Goal: Navigation & Orientation: Find specific page/section

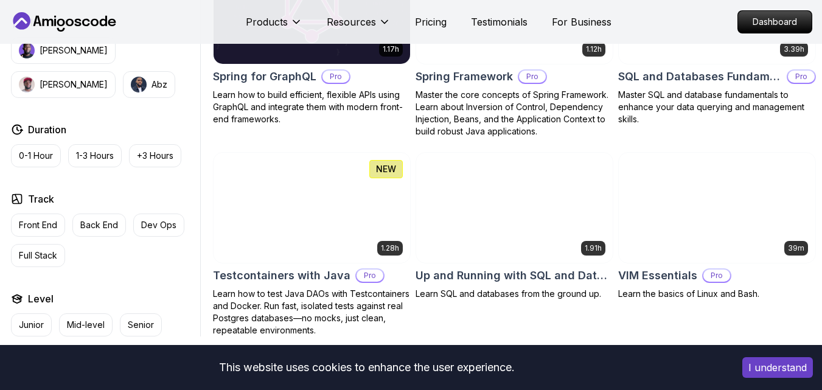
scroll to position [3126, 0]
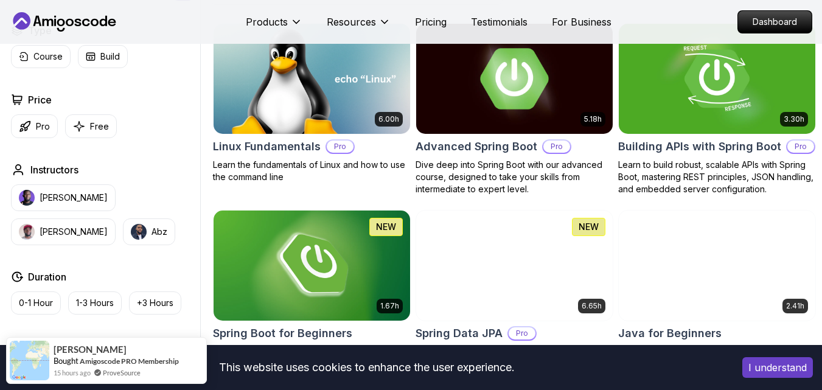
scroll to position [360, 0]
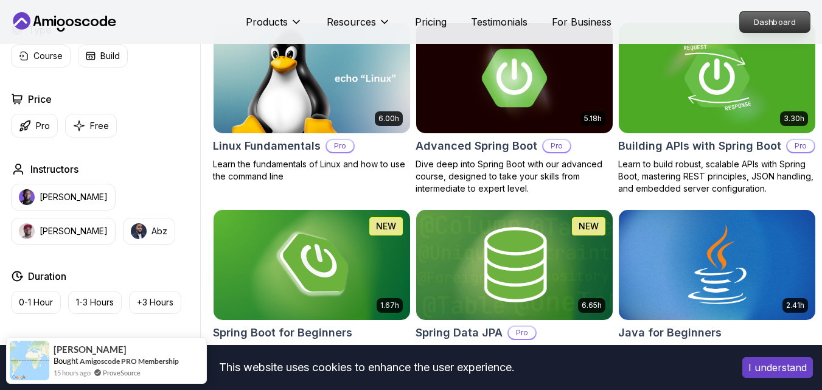
click at [753, 21] on p "Dashboard" at bounding box center [775, 22] width 70 height 21
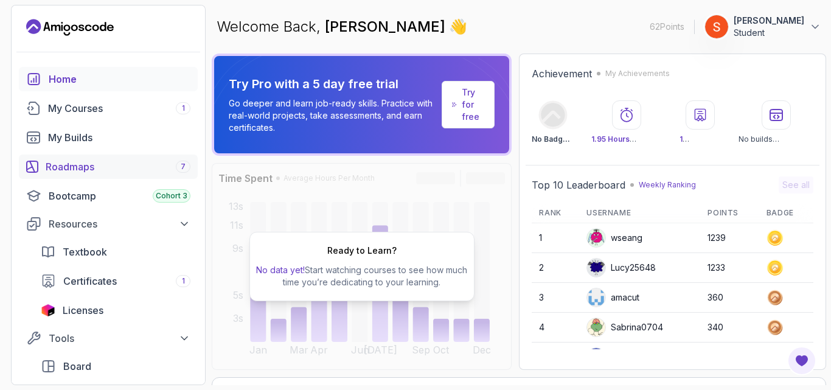
click at [122, 165] on div "Roadmaps 7" at bounding box center [118, 166] width 145 height 15
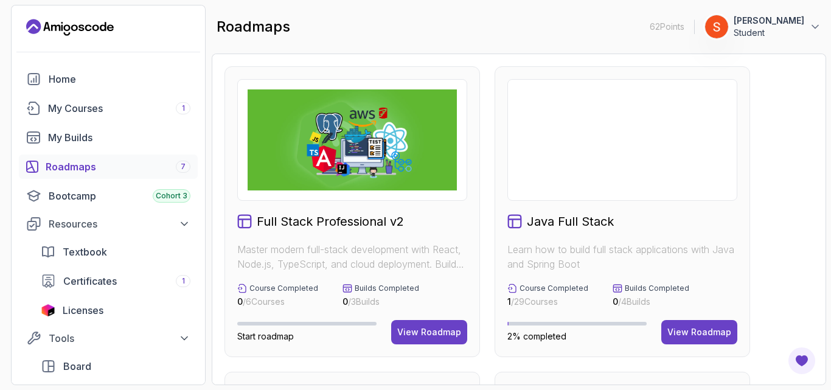
click at [315, 220] on h2 "Full Stack Professional v2" at bounding box center [330, 221] width 147 height 17
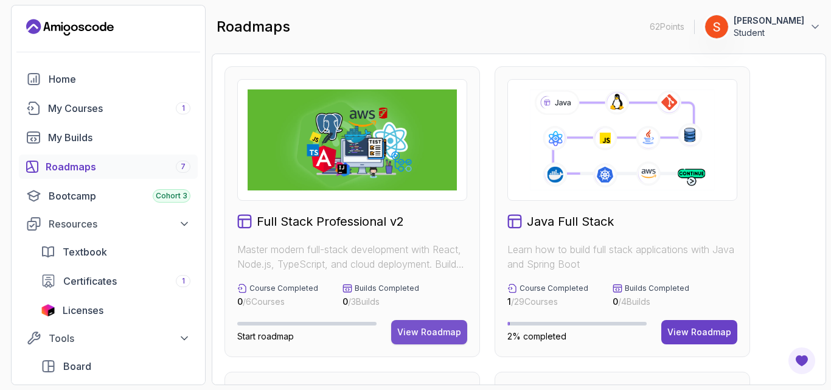
click at [430, 336] on div "View Roadmap" at bounding box center [429, 332] width 64 height 12
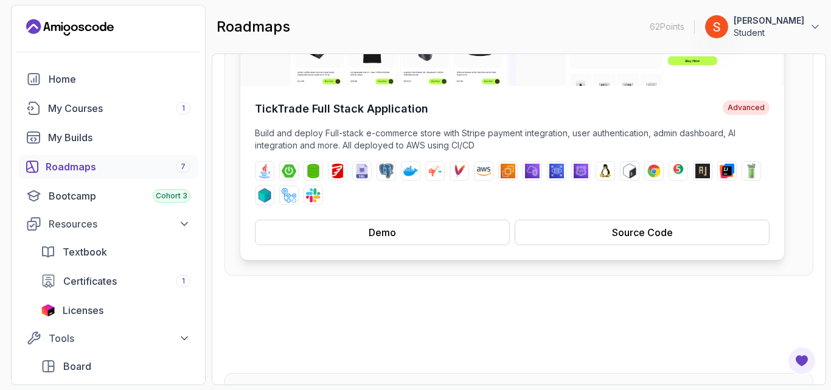
scroll to position [234, 0]
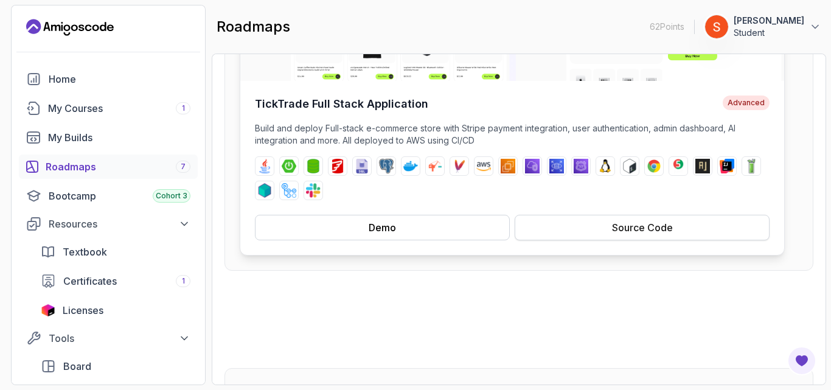
click at [568, 224] on button "Source Code" at bounding box center [642, 228] width 255 height 26
